Goal: Navigation & Orientation: Find specific page/section

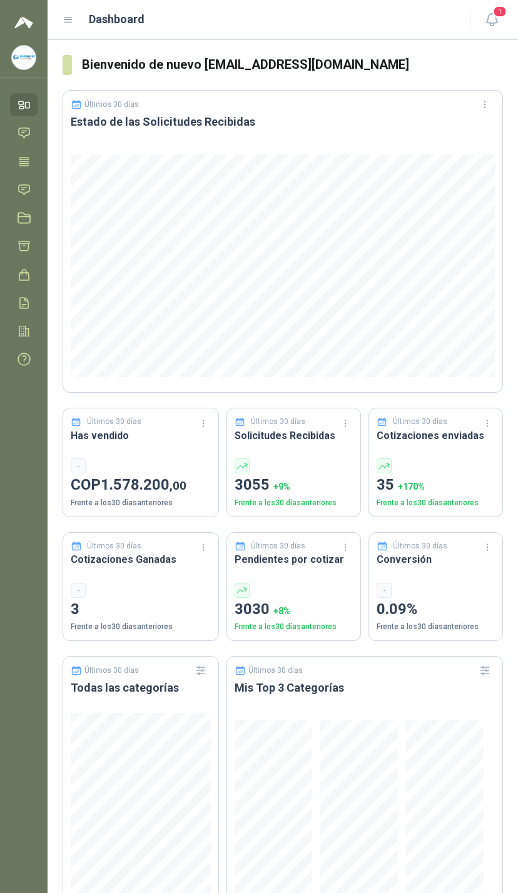
click at [498, 18] on span "1" at bounding box center [500, 12] width 14 height 12
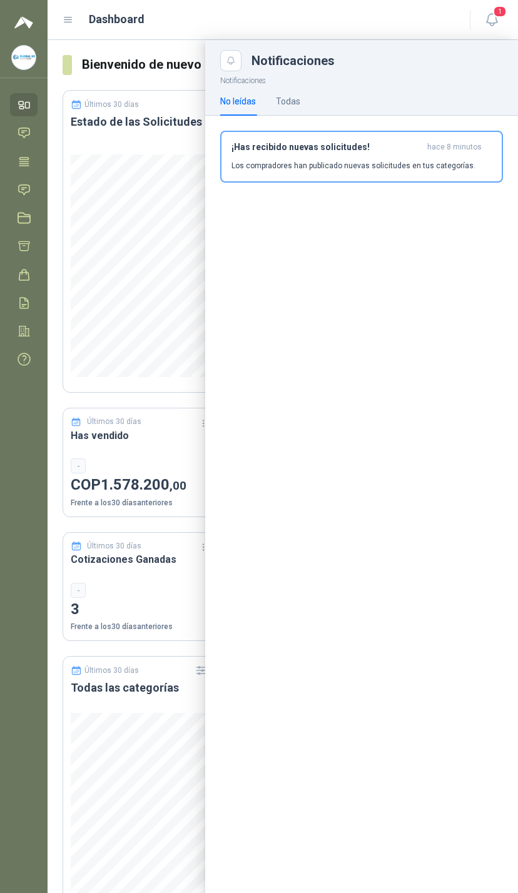
click at [296, 91] on div "Todas" at bounding box center [288, 101] width 24 height 29
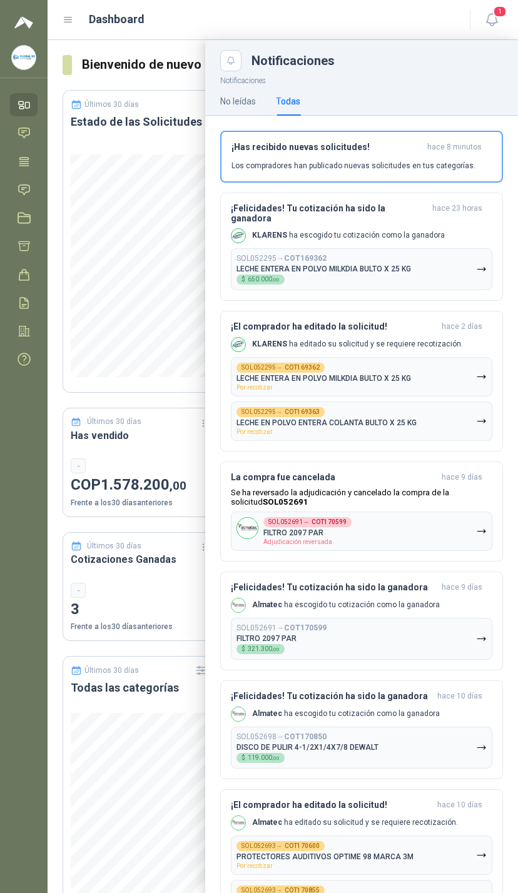
click at [446, 248] on button "SOL052295 → COT169362 LECHE ENTERA EN POLVO MILKDIA BULTO X 25 KG $ 650.000 ,00" at bounding box center [361, 269] width 261 height 42
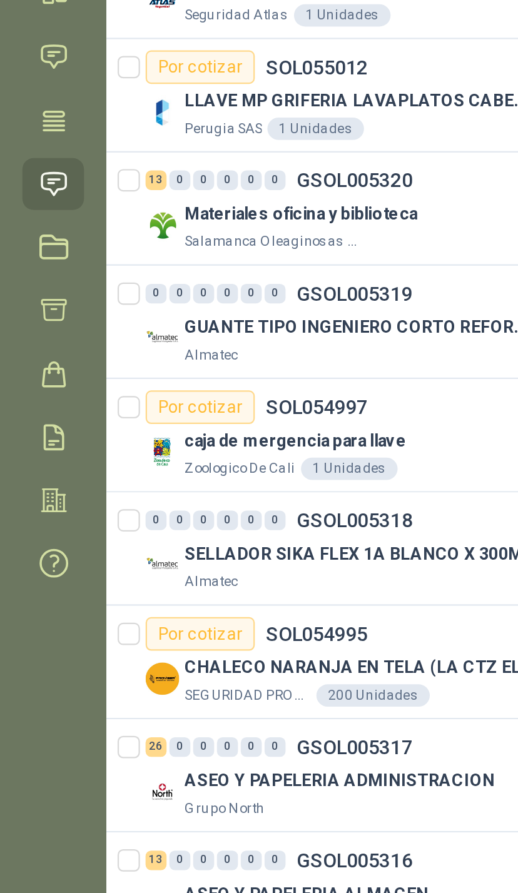
click at [24, 239] on icon at bounding box center [24, 245] width 13 height 13
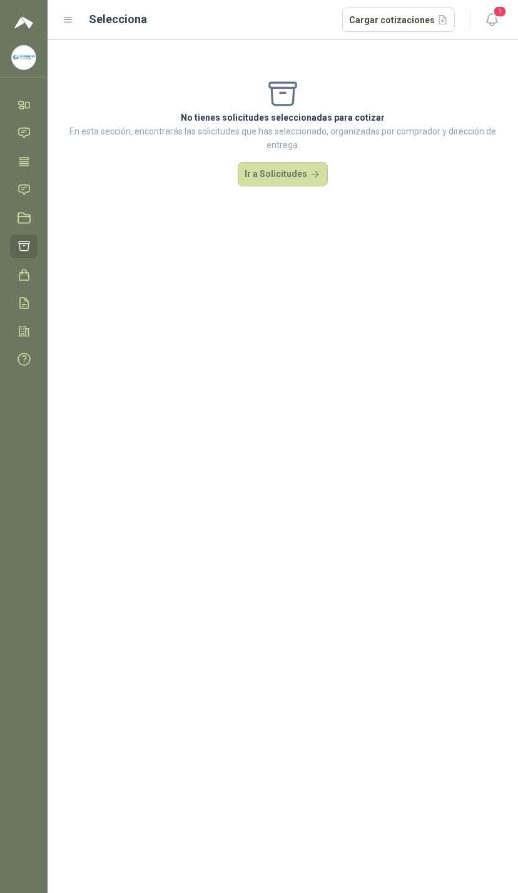
click at [11, 216] on link "Licitaciones" at bounding box center [24, 217] width 28 height 23
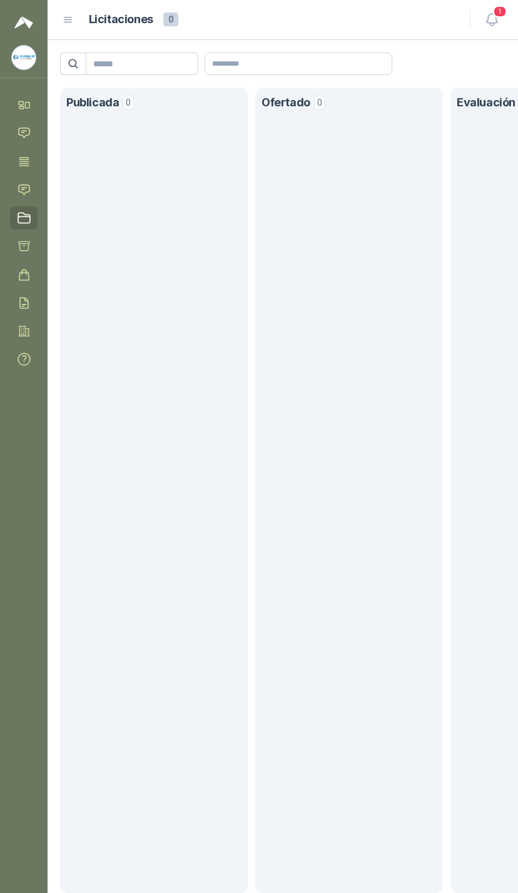
click at [11, 183] on link "Solicitudes" at bounding box center [24, 189] width 28 height 23
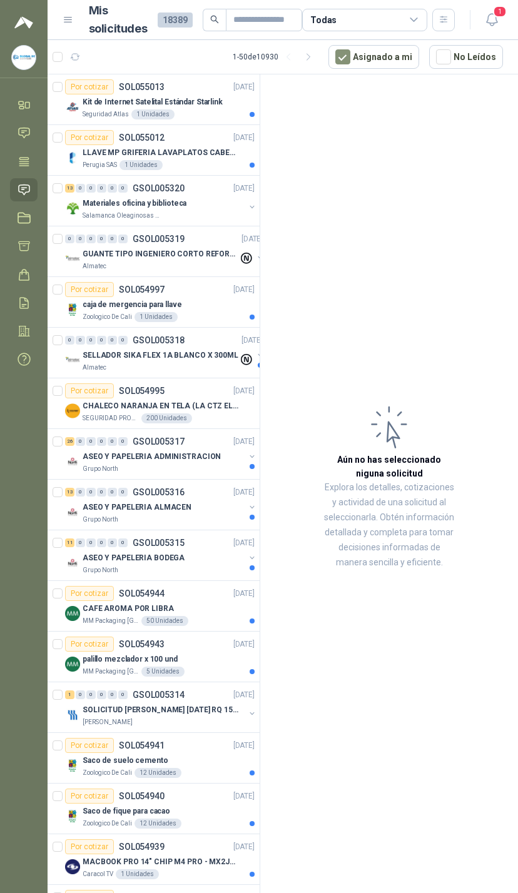
click at [16, 122] on link "Chat" at bounding box center [24, 132] width 28 height 23
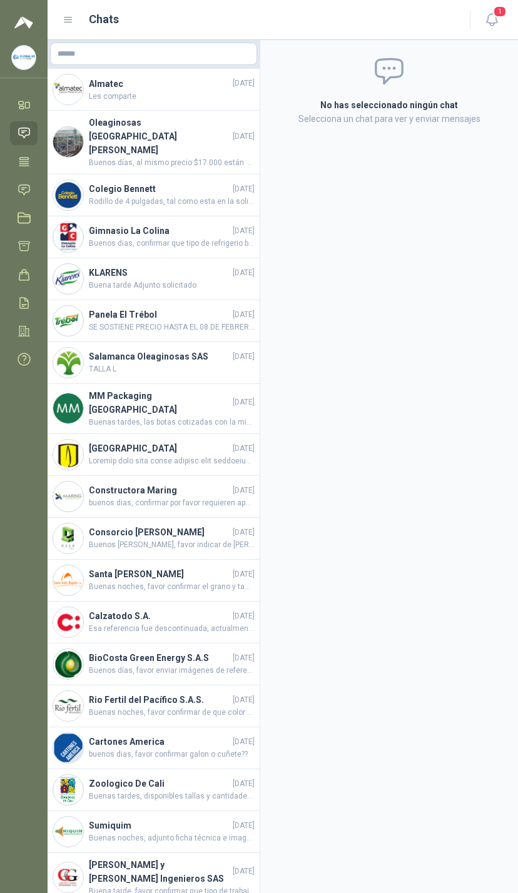
click at [21, 93] on link "Inicio" at bounding box center [24, 104] width 28 height 23
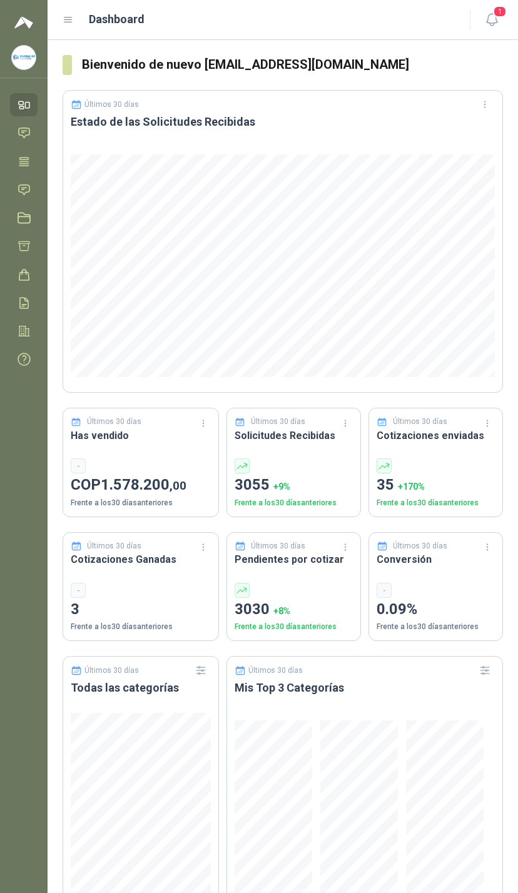
click at [31, 281] on link "Órdenes de Compra" at bounding box center [24, 274] width 28 height 23
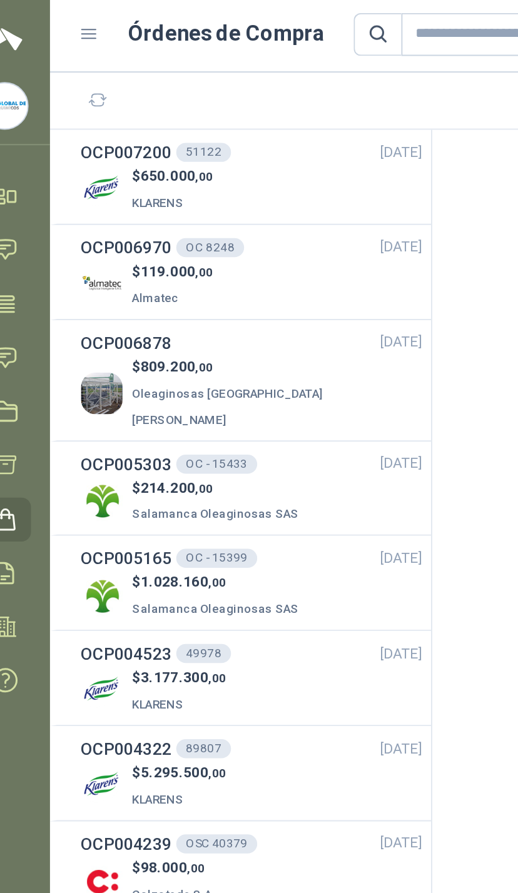
click at [194, 90] on div "$ 650.000 ,00 KLARENS" at bounding box center [153, 102] width 179 height 26
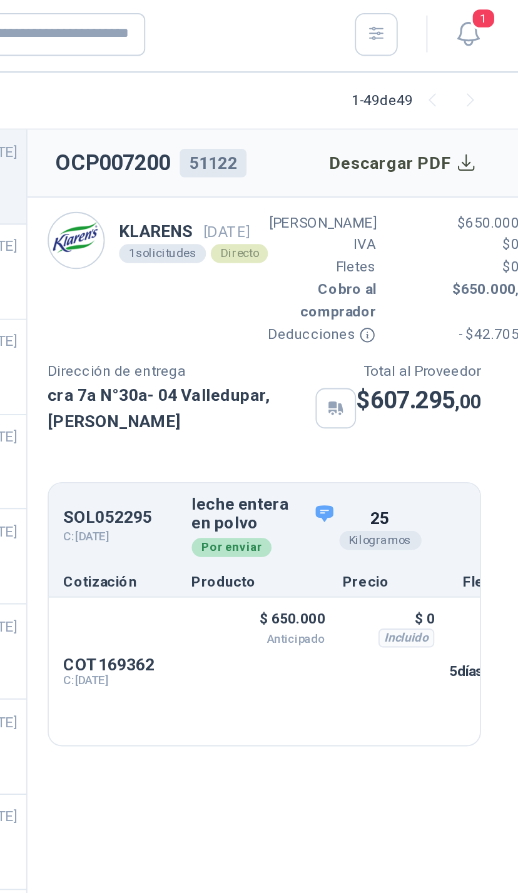
scroll to position [0, 4]
click at [429, 284] on div "25 Kilogramos" at bounding box center [445, 279] width 33 height 24
click at [412, 88] on button "Descargar PDF" at bounding box center [457, 87] width 91 height 25
click at [412, 91] on button "Descargar PDF" at bounding box center [457, 87] width 91 height 25
